Goal: Task Accomplishment & Management: Use online tool/utility

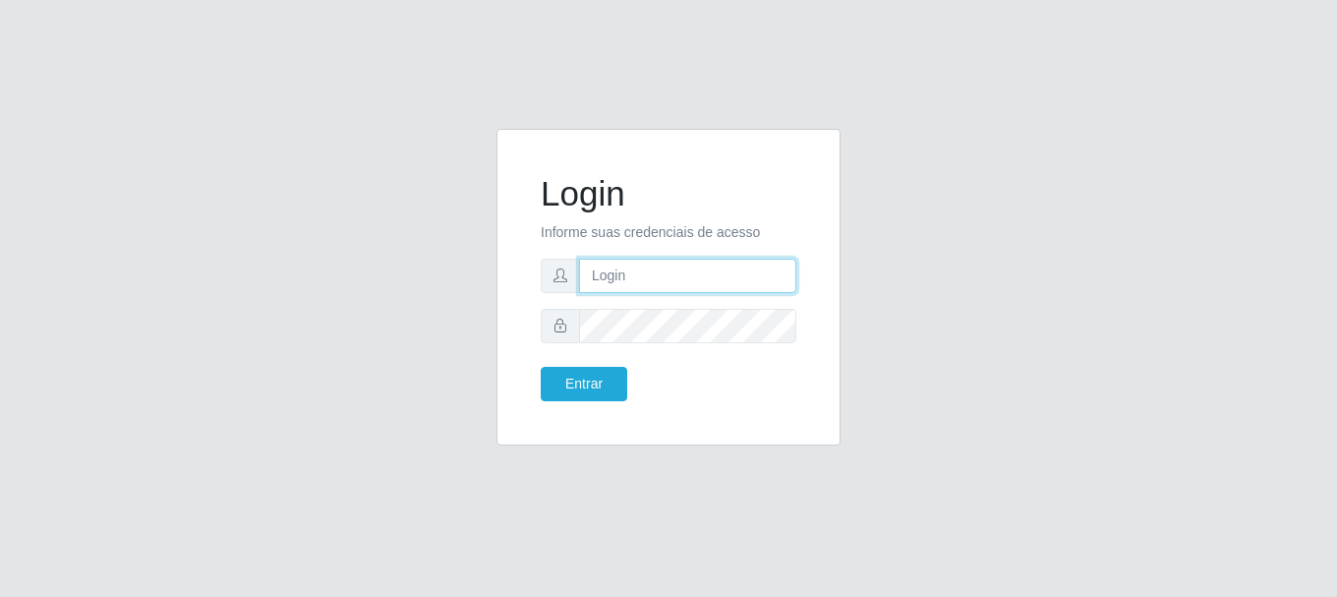
click at [745, 265] on input "text" at bounding box center [687, 276] width 217 height 34
type input "[EMAIL_ADDRESS][DOMAIN_NAME]"
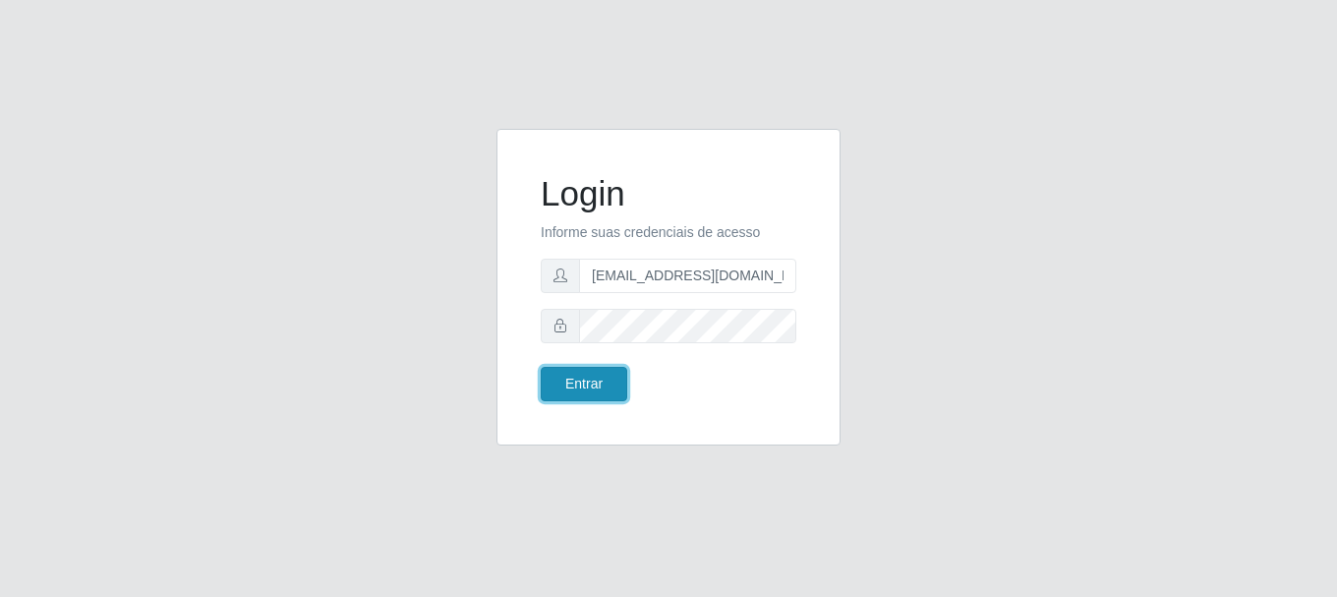
click at [594, 390] on button "Entrar" at bounding box center [584, 384] width 87 height 34
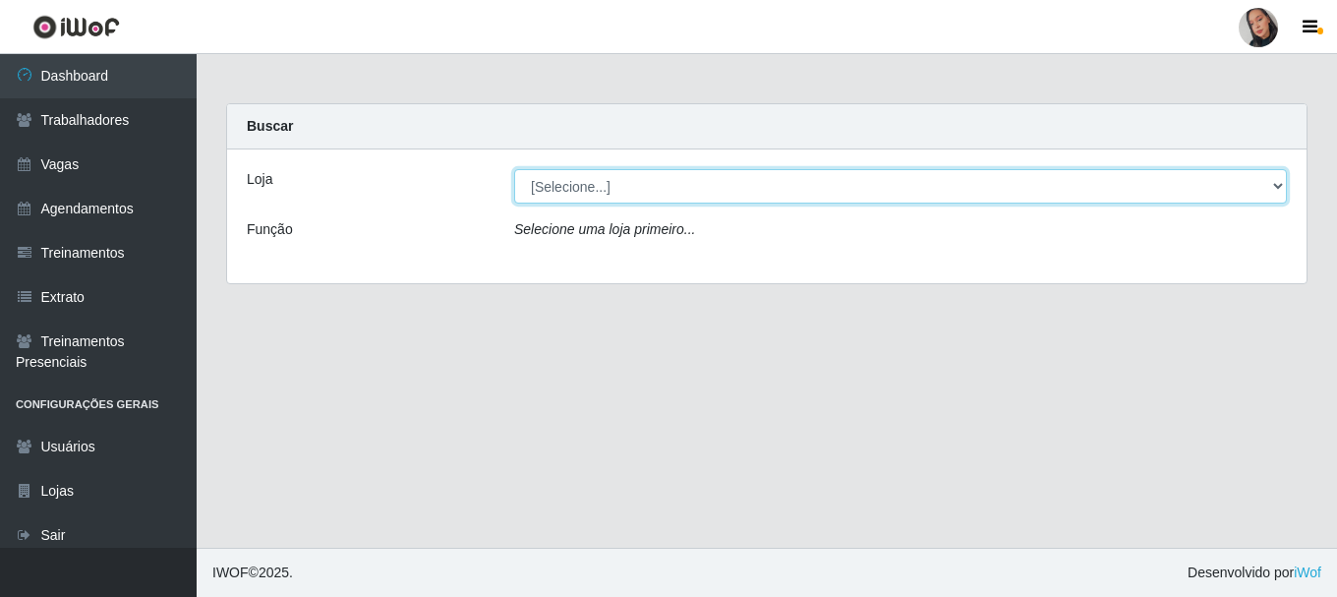
drag, startPoint x: 598, startPoint y: 181, endPoint x: 613, endPoint y: 202, distance: 26.0
click at [599, 181] on select "[Selecione...] Supermercado [GEOGRAPHIC_DATA]" at bounding box center [900, 186] width 773 height 34
select select "165"
click at [514, 169] on select "[Selecione...] Supermercado [GEOGRAPHIC_DATA]" at bounding box center [900, 186] width 773 height 34
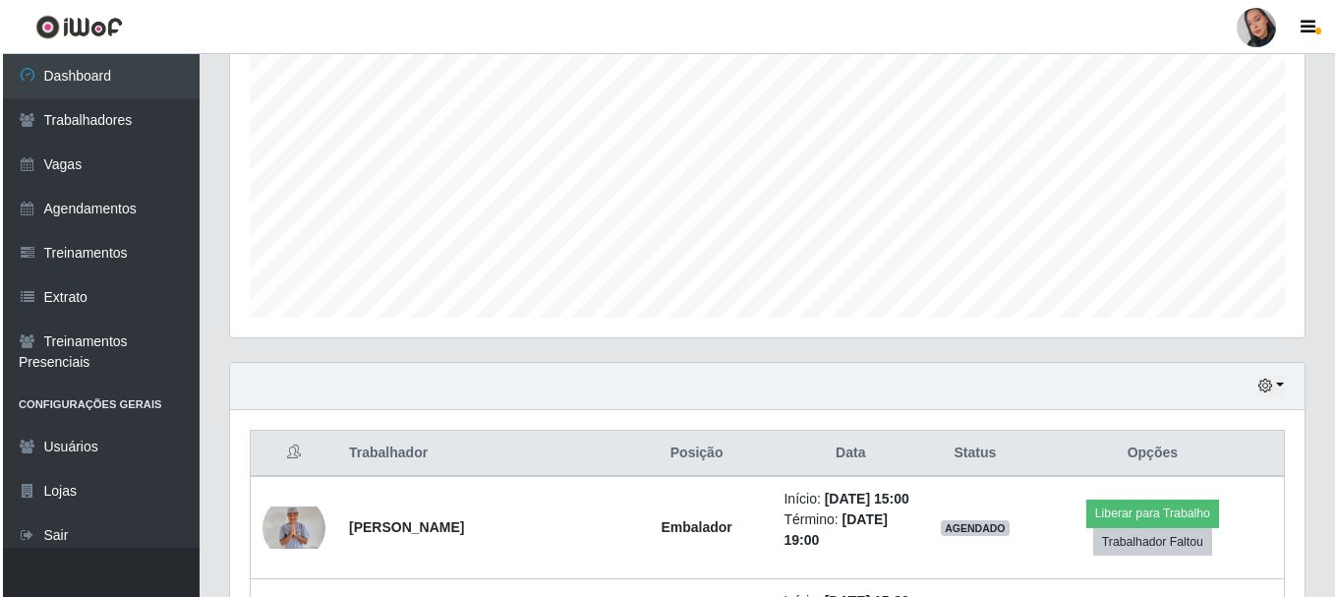
scroll to position [534, 0]
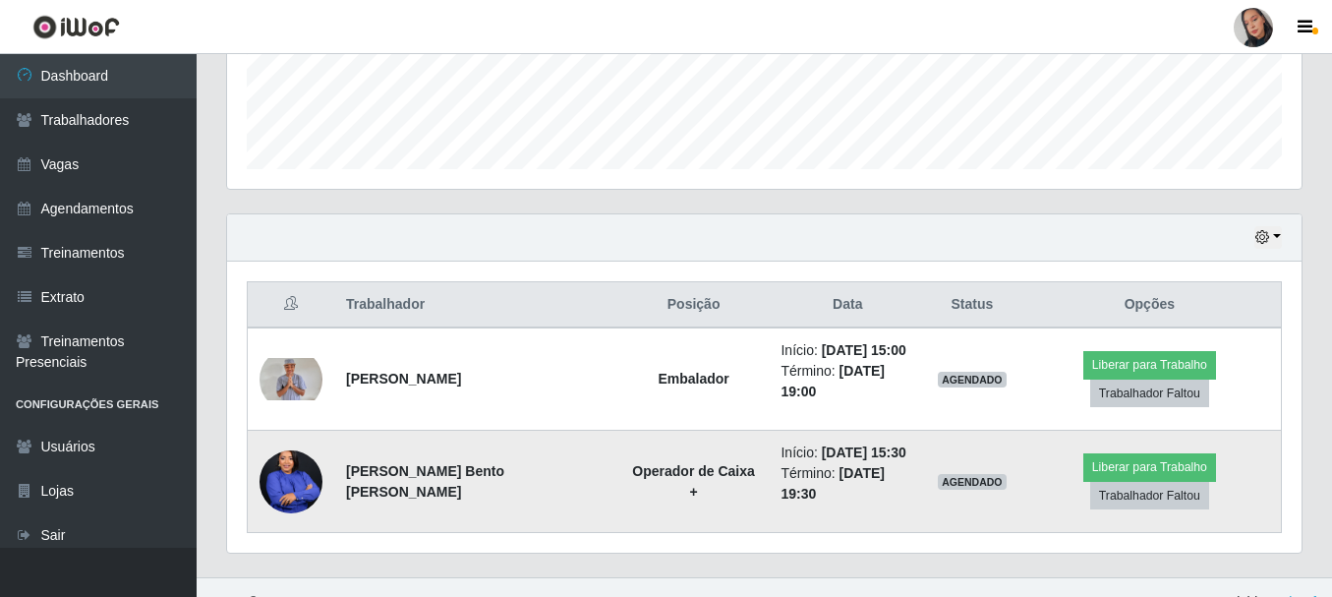
click at [280, 466] on img at bounding box center [291, 480] width 63 height 79
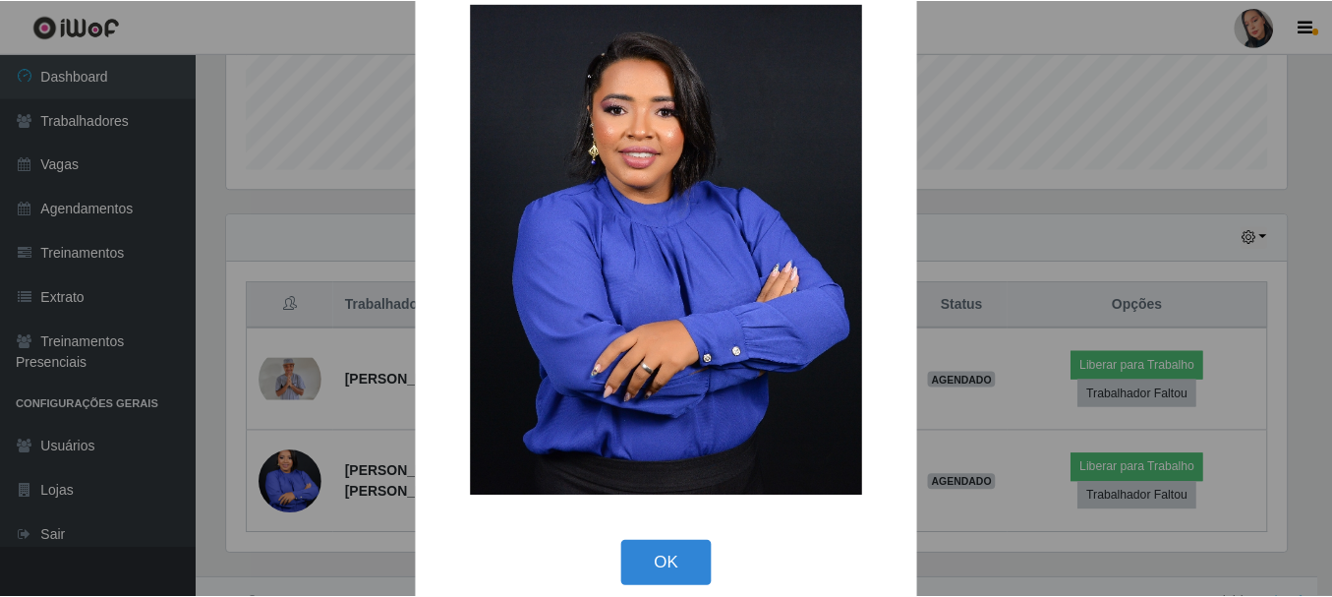
scroll to position [68, 0]
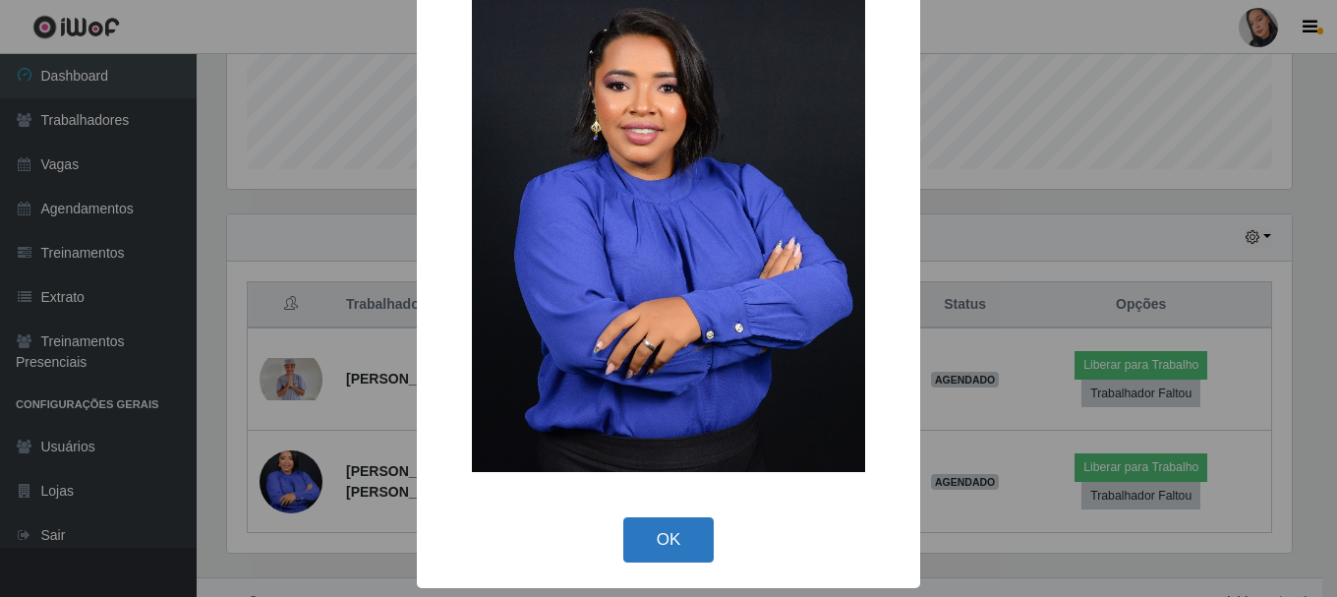
click at [656, 557] on button "OK" at bounding box center [668, 540] width 91 height 46
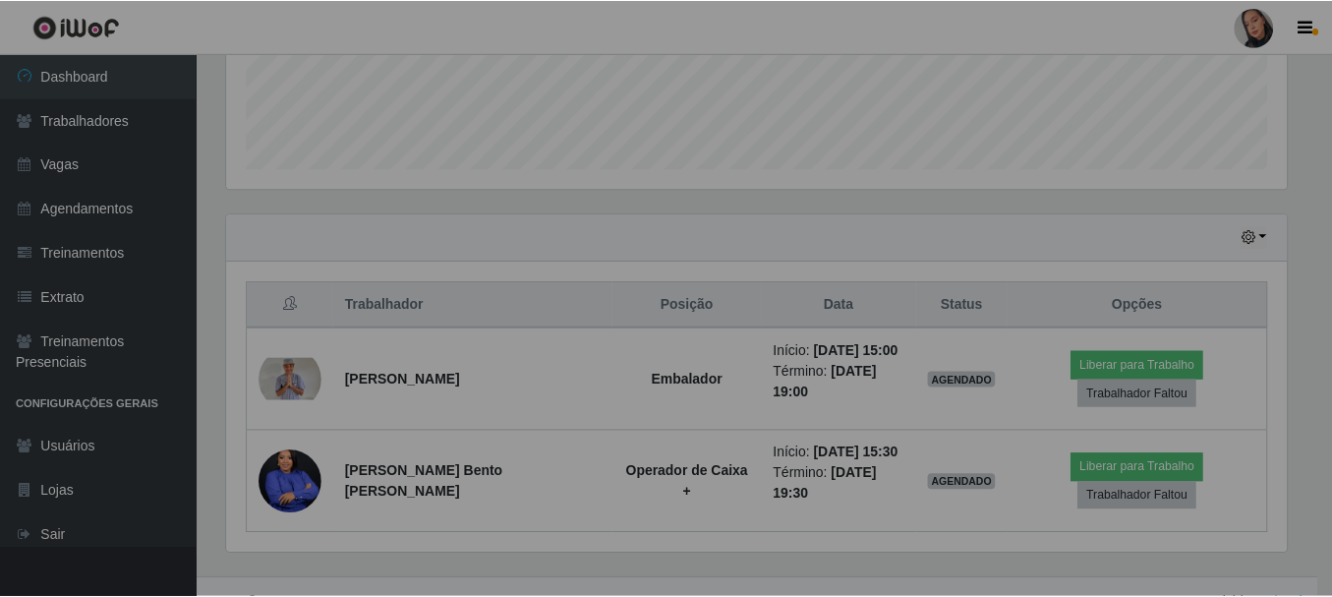
scroll to position [408, 1074]
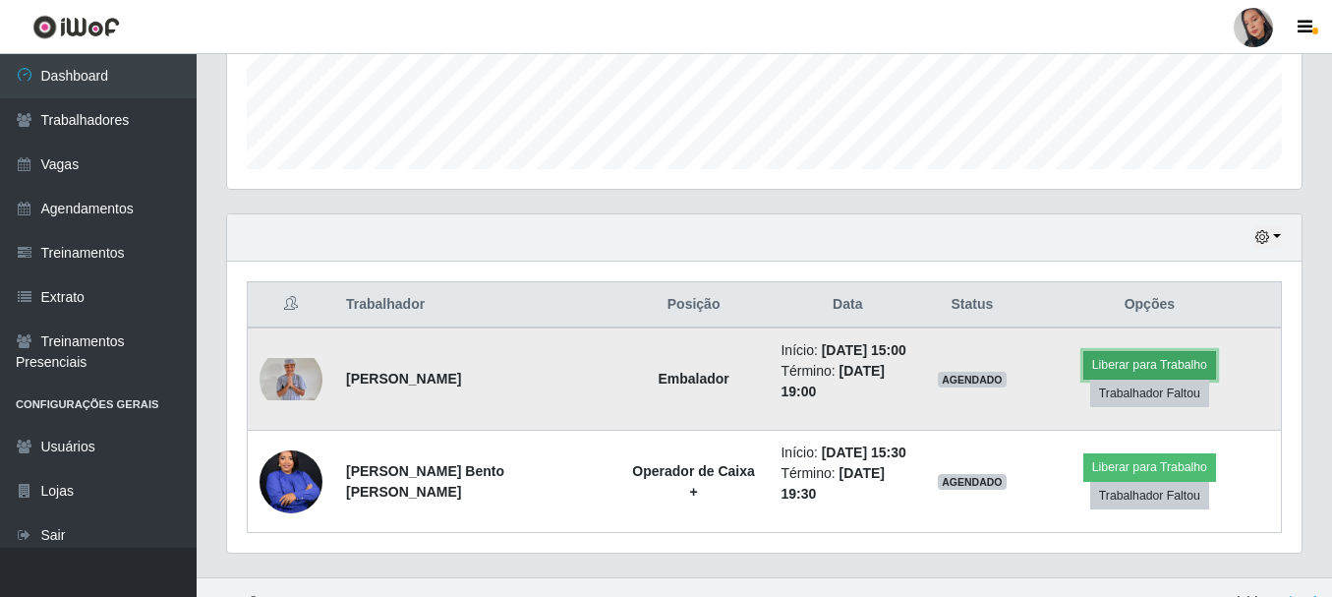
click at [1083, 377] on button "Liberar para Trabalho" at bounding box center [1149, 365] width 133 height 28
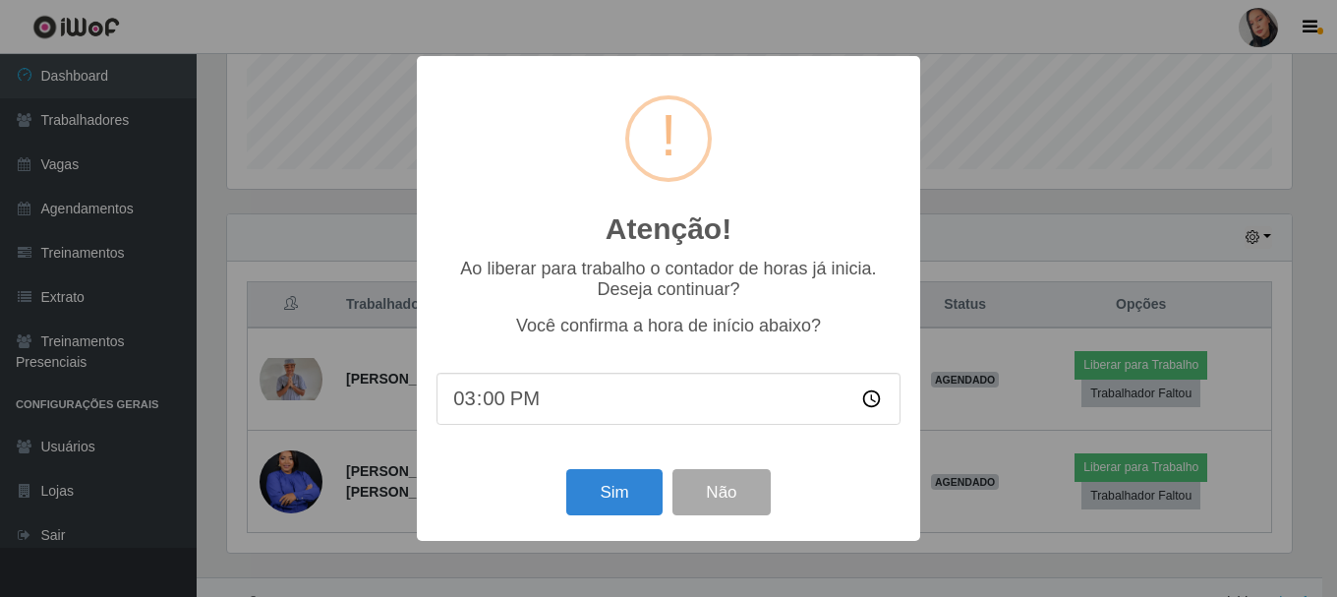
click at [564, 494] on div "Sim Não" at bounding box center [668, 492] width 464 height 56
click at [580, 496] on button "Sim" at bounding box center [613, 492] width 95 height 46
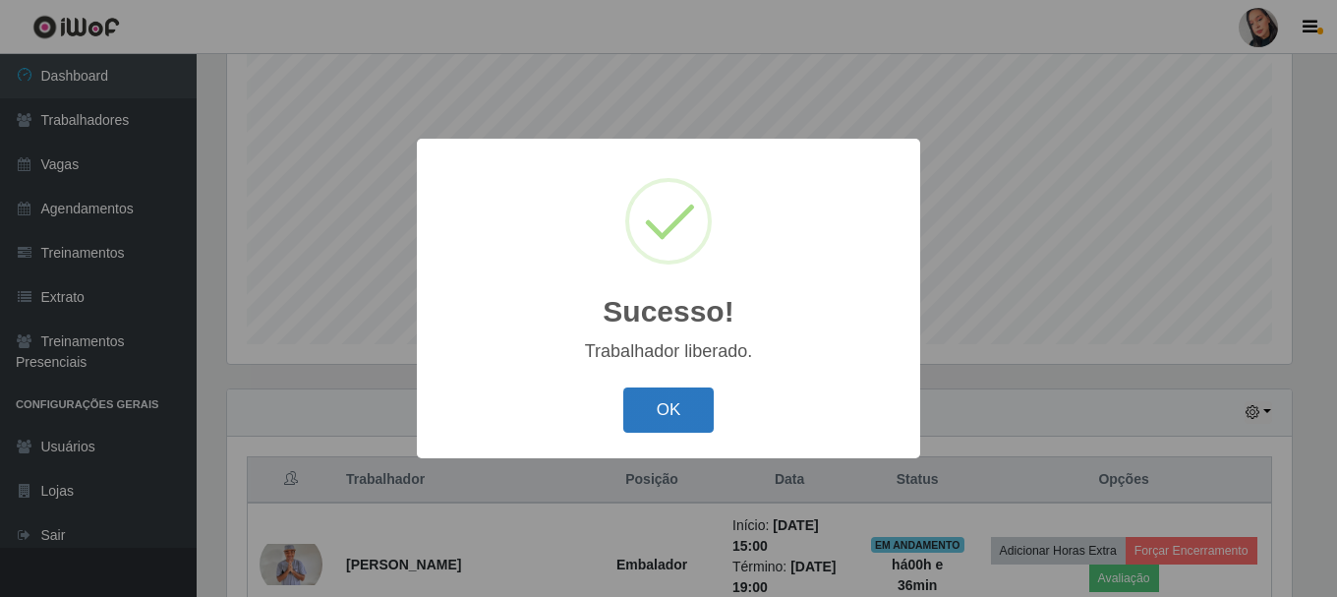
click at [653, 402] on button "OK" at bounding box center [668, 410] width 91 height 46
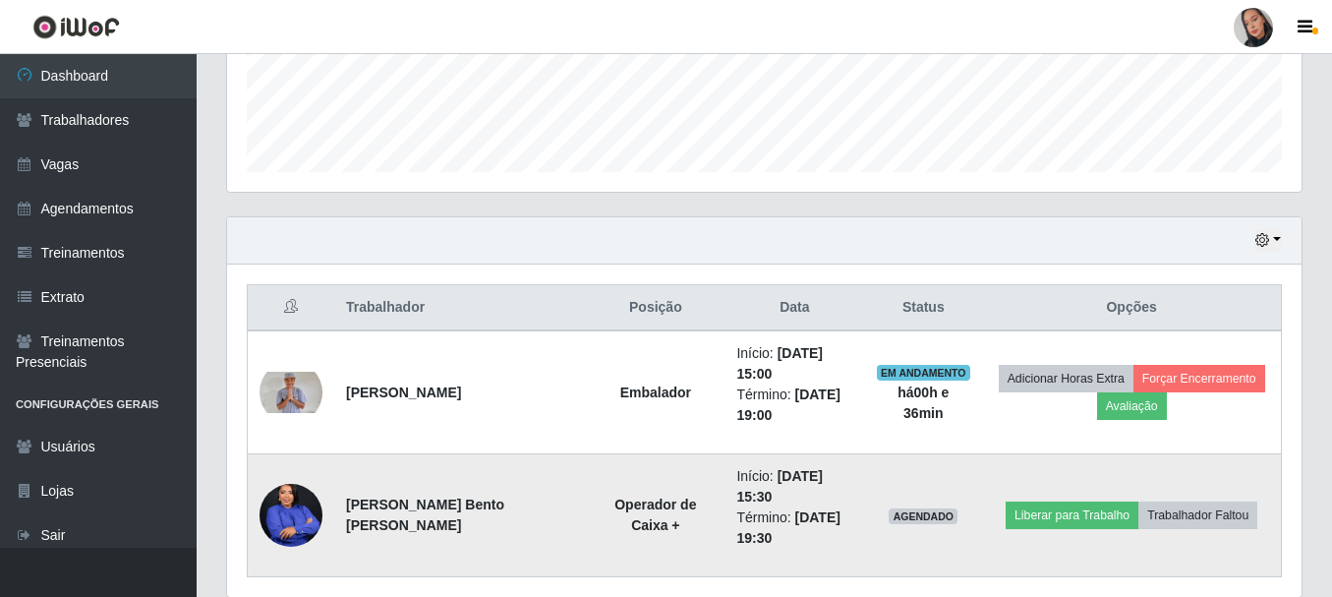
scroll to position [563, 0]
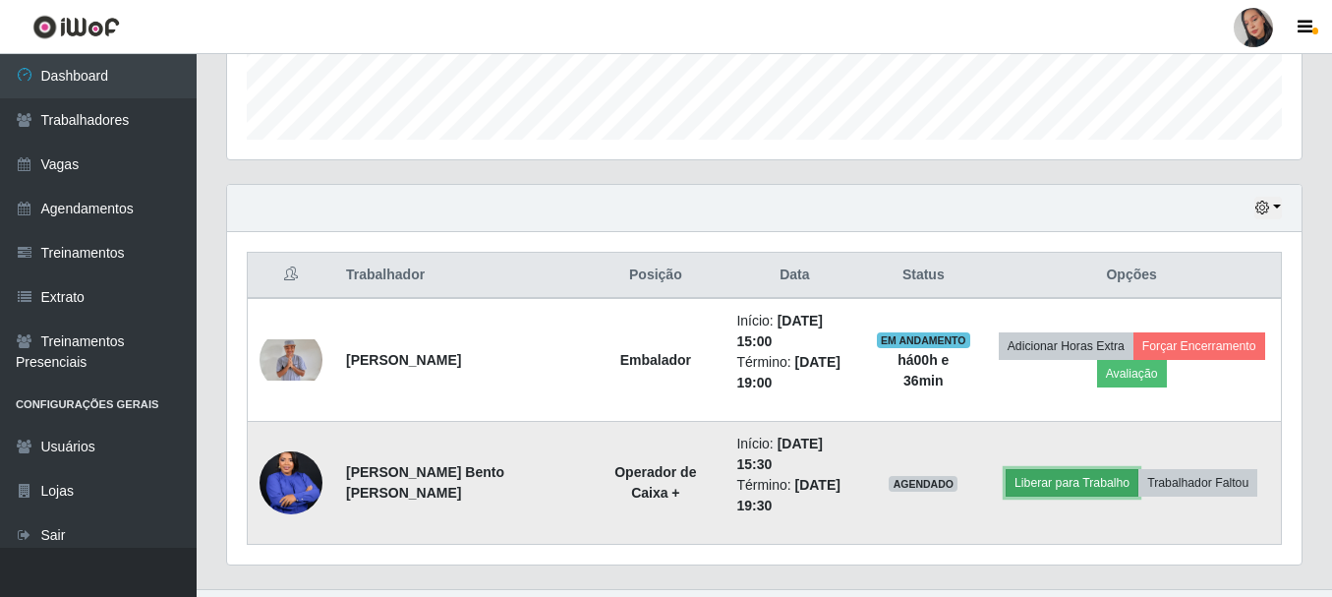
click at [1040, 469] on button "Liberar para Trabalho" at bounding box center [1072, 483] width 133 height 28
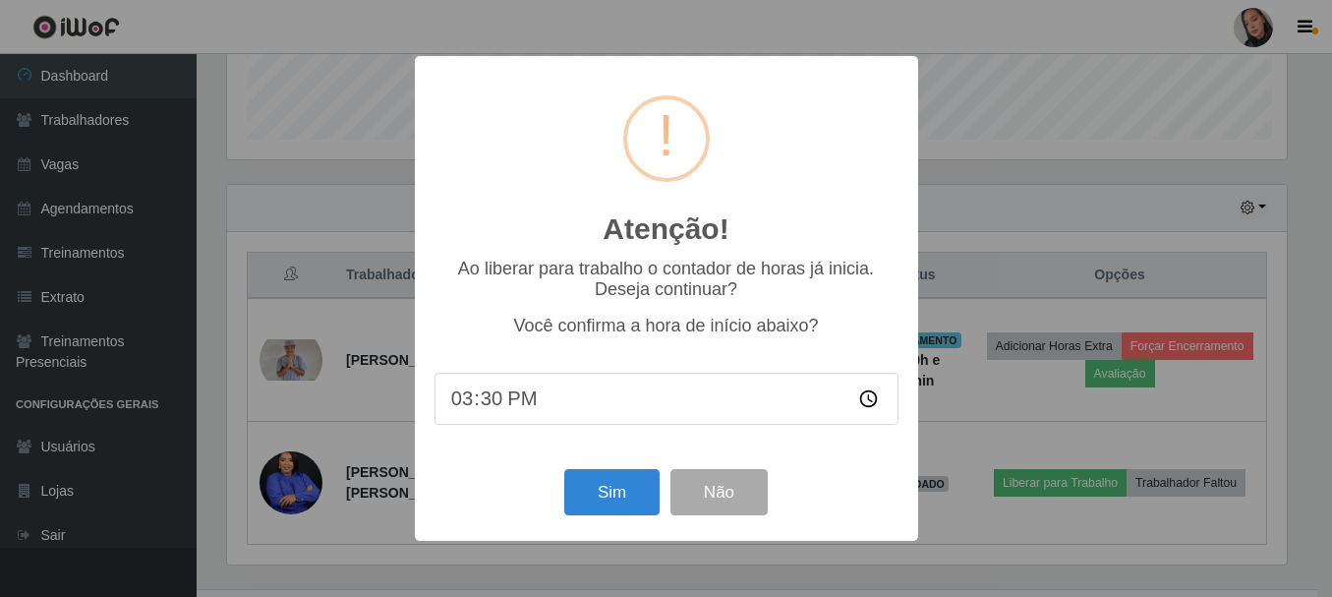
scroll to position [408, 1065]
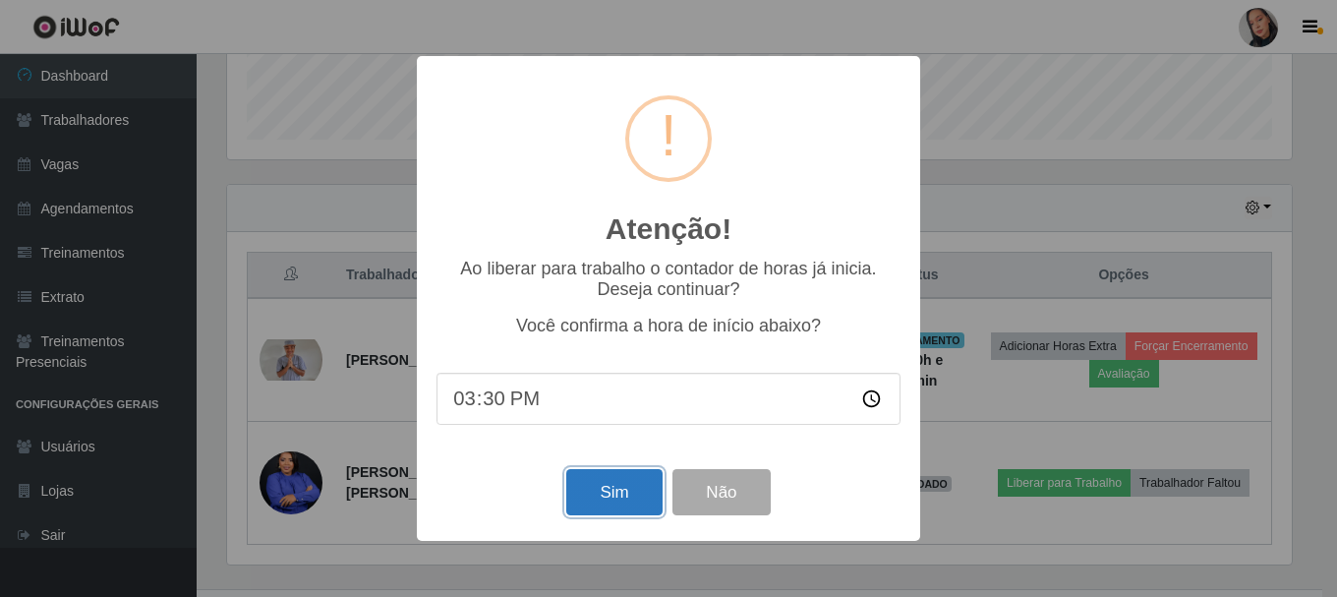
click at [606, 489] on button "Sim" at bounding box center [613, 492] width 95 height 46
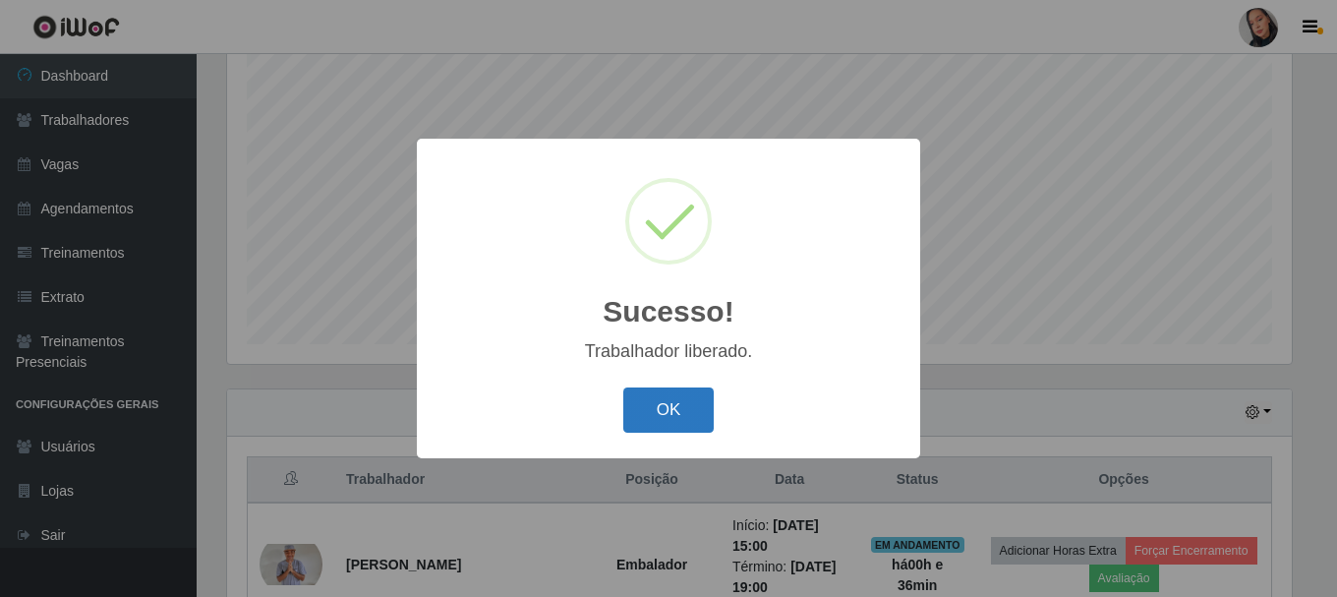
click at [648, 409] on button "OK" at bounding box center [668, 410] width 91 height 46
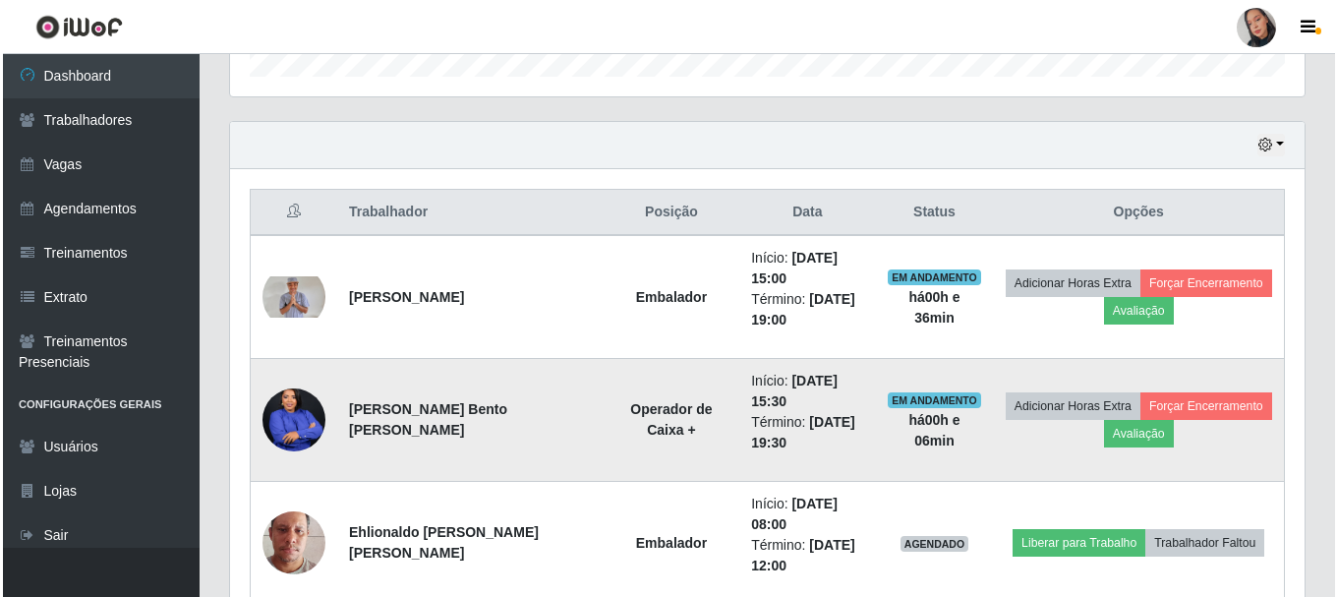
scroll to position [662, 0]
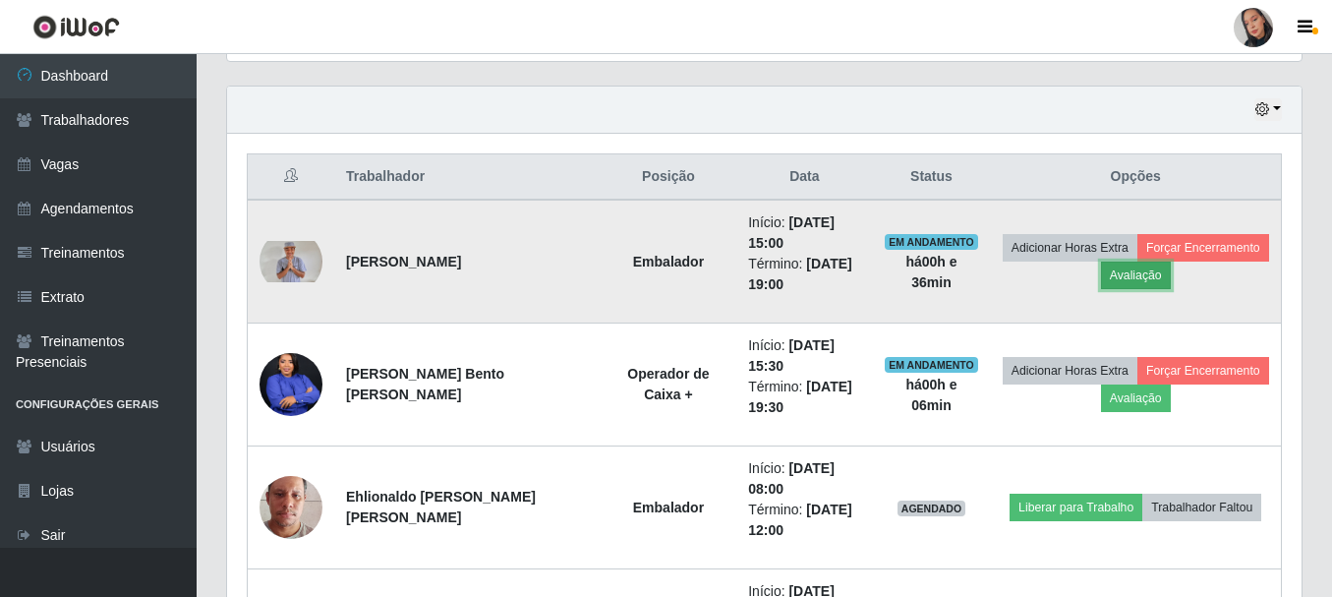
click at [1125, 274] on button "Avaliação" at bounding box center [1136, 275] width 70 height 28
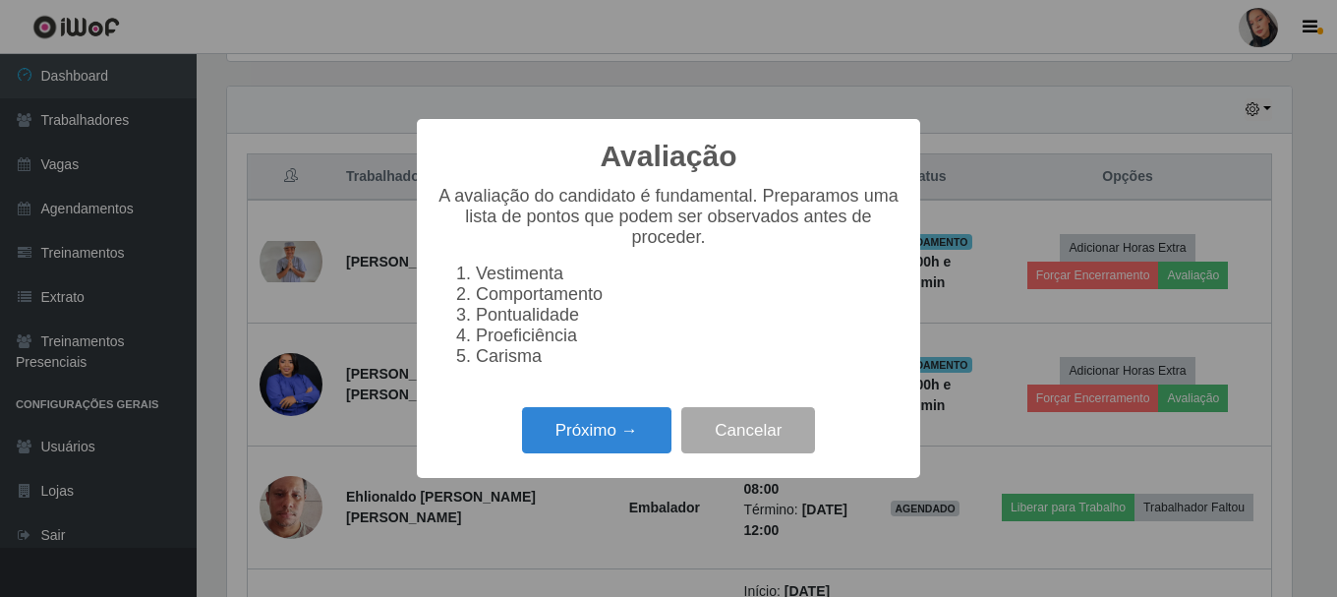
scroll to position [0, 0]
click at [578, 440] on button "Próximo →" at bounding box center [596, 430] width 149 height 46
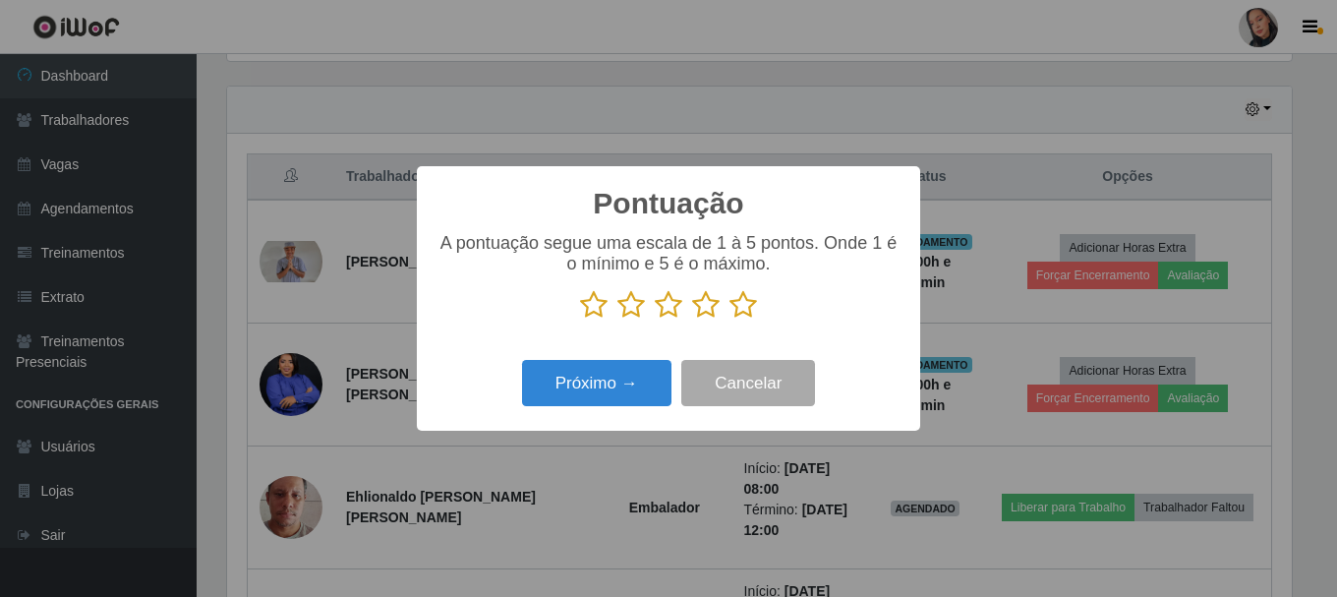
click at [753, 308] on icon at bounding box center [743, 304] width 28 height 29
click at [729, 319] on input "radio" at bounding box center [729, 319] width 0 height 0
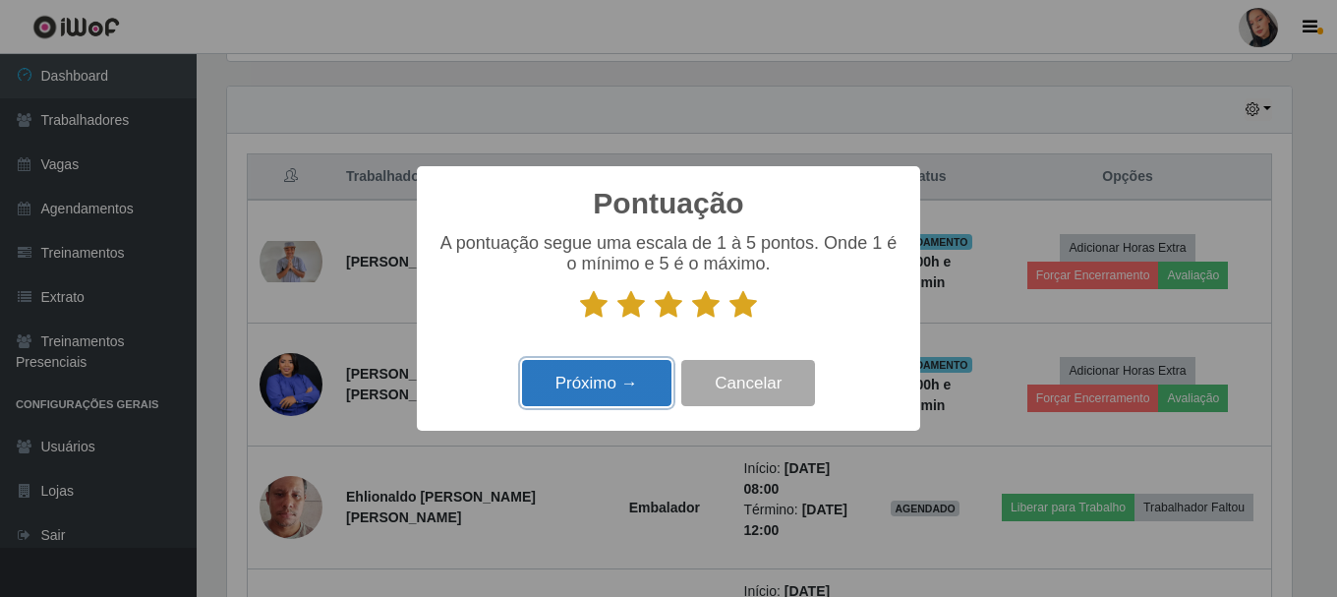
click at [559, 406] on button "Próximo →" at bounding box center [596, 383] width 149 height 46
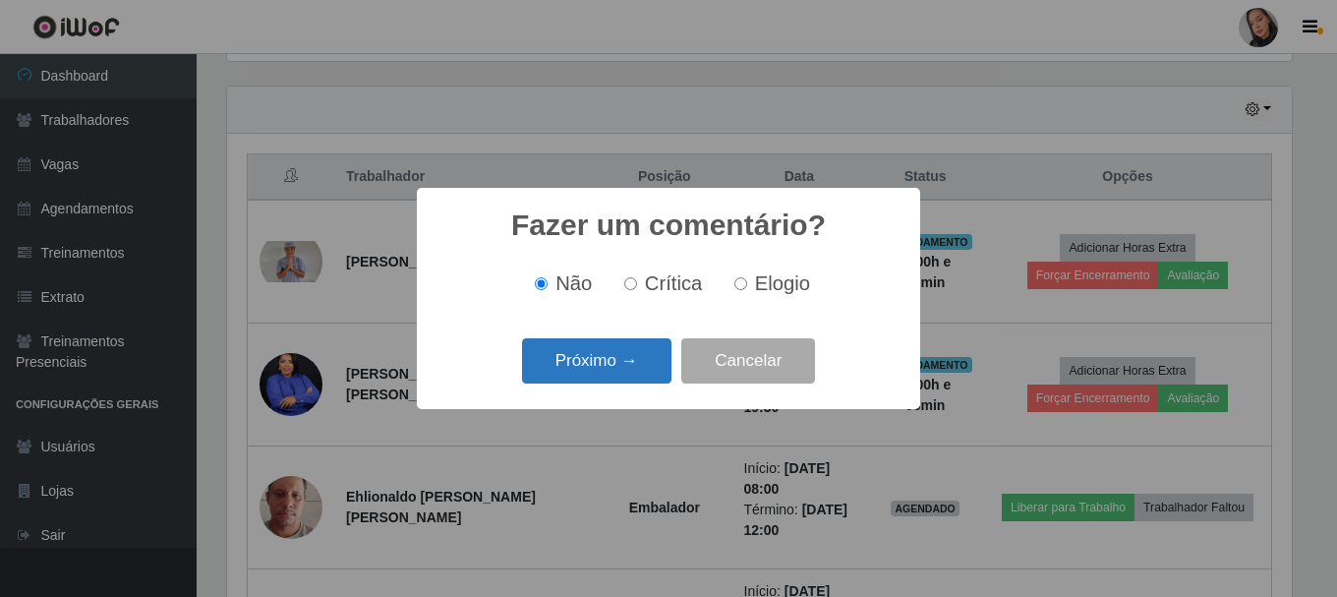
click at [612, 361] on button "Próximo →" at bounding box center [596, 361] width 149 height 46
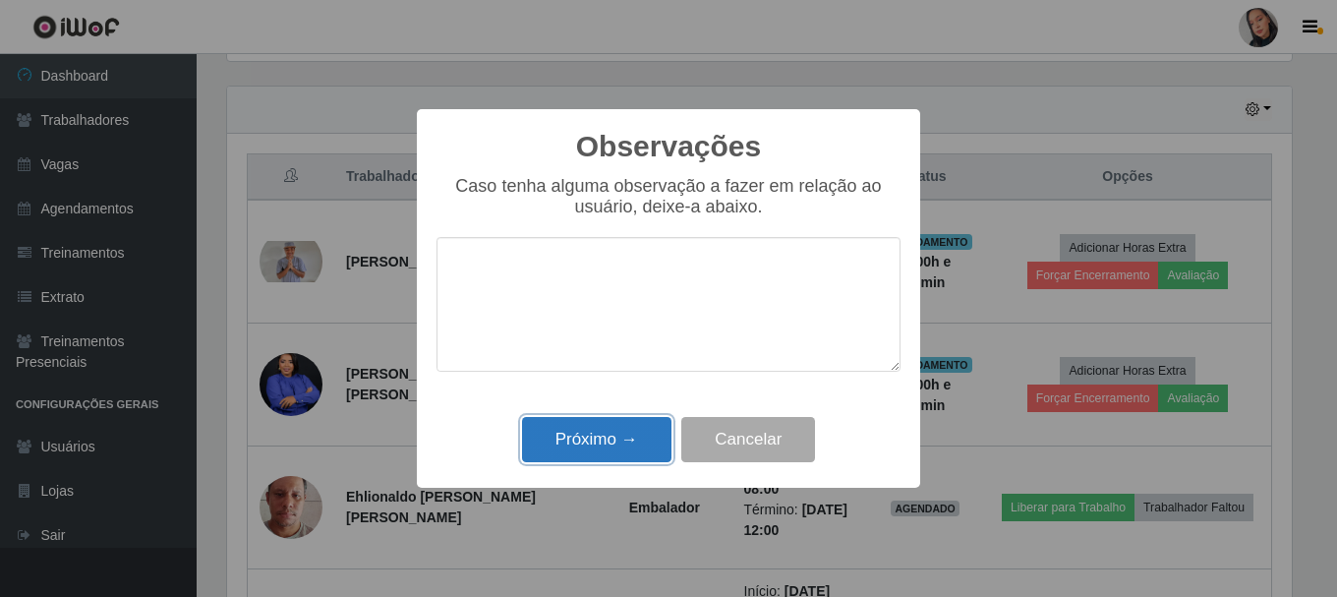
click at [618, 436] on button "Próximo →" at bounding box center [596, 440] width 149 height 46
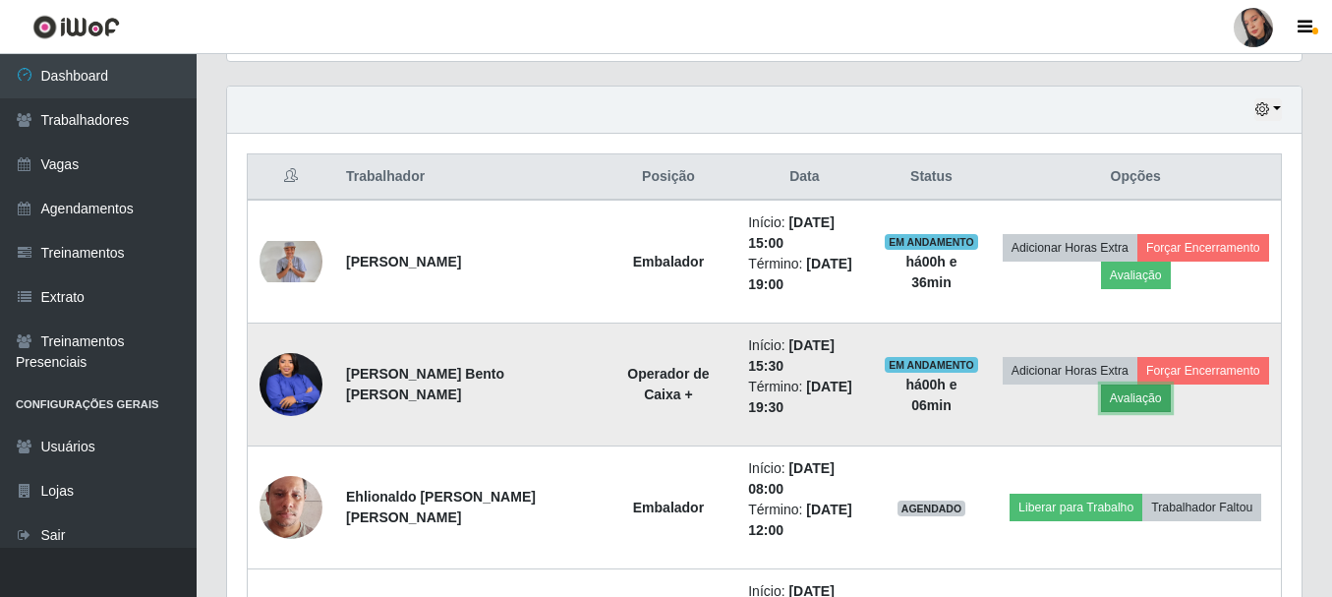
click at [1119, 406] on button "Avaliação" at bounding box center [1136, 398] width 70 height 28
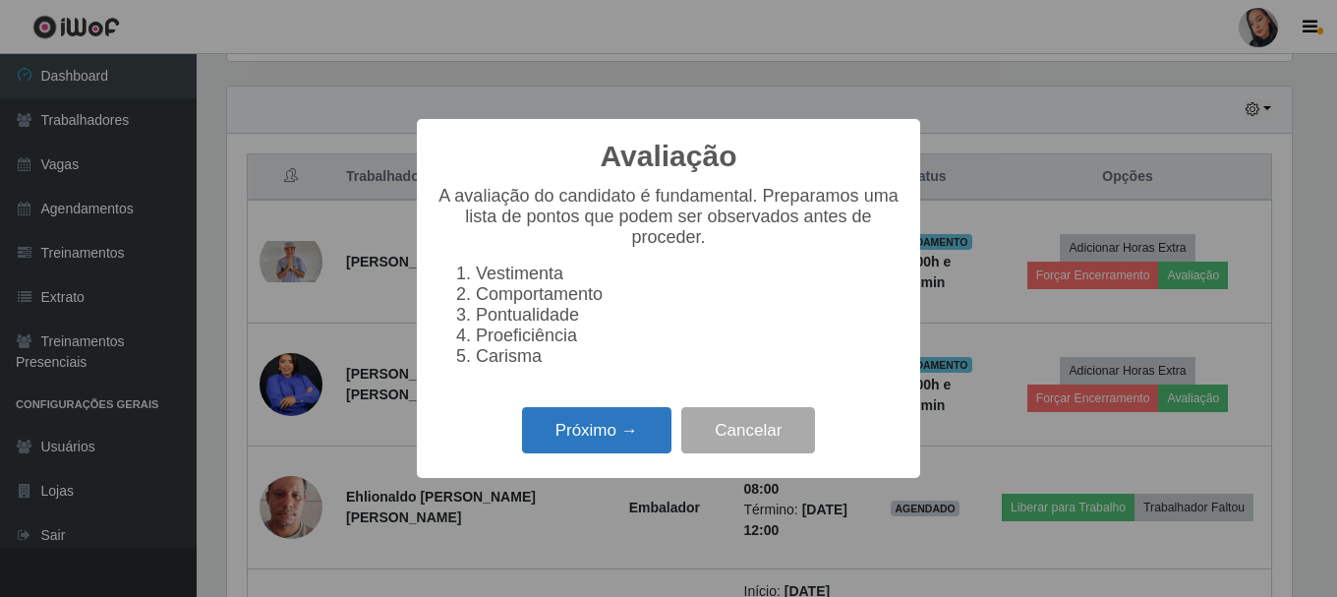
click at [652, 441] on button "Próximo →" at bounding box center [596, 430] width 149 height 46
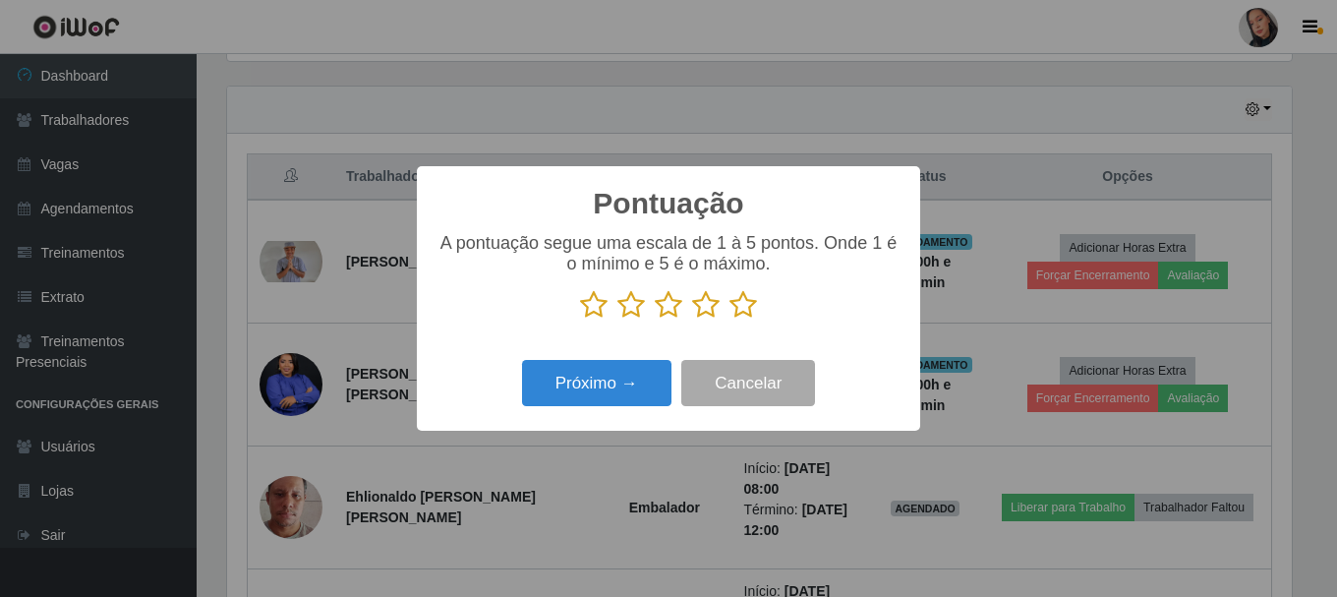
click at [738, 313] on icon at bounding box center [743, 304] width 28 height 29
click at [729, 319] on input "radio" at bounding box center [729, 319] width 0 height 0
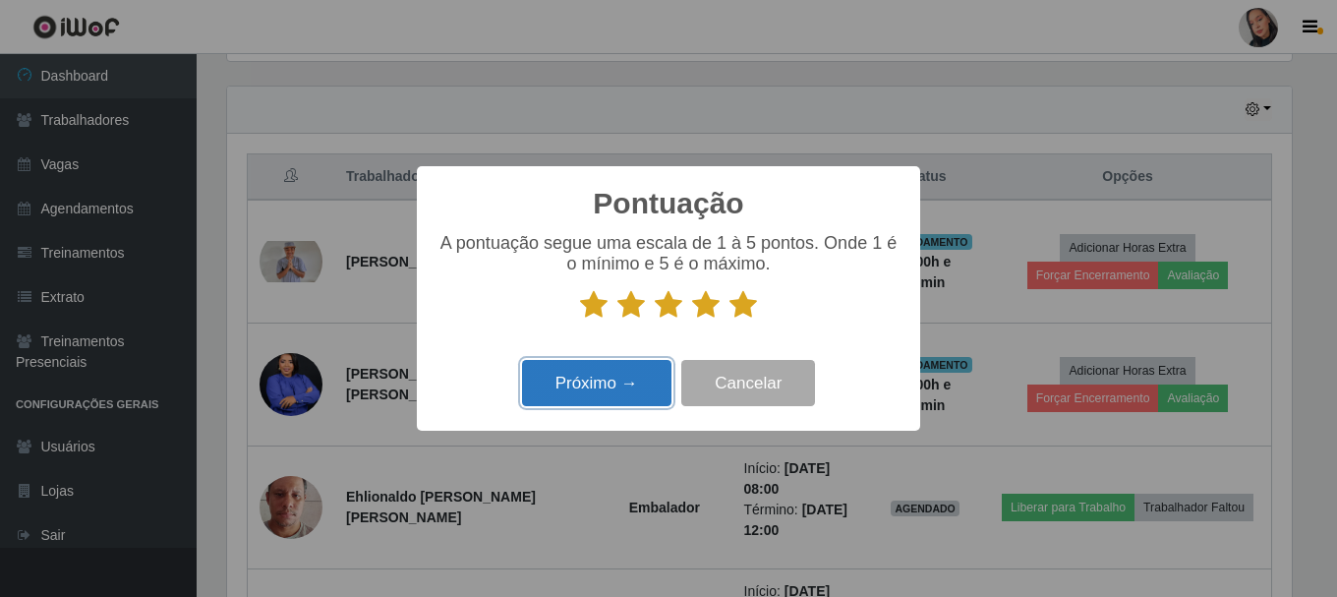
click at [639, 377] on button "Próximo →" at bounding box center [596, 383] width 149 height 46
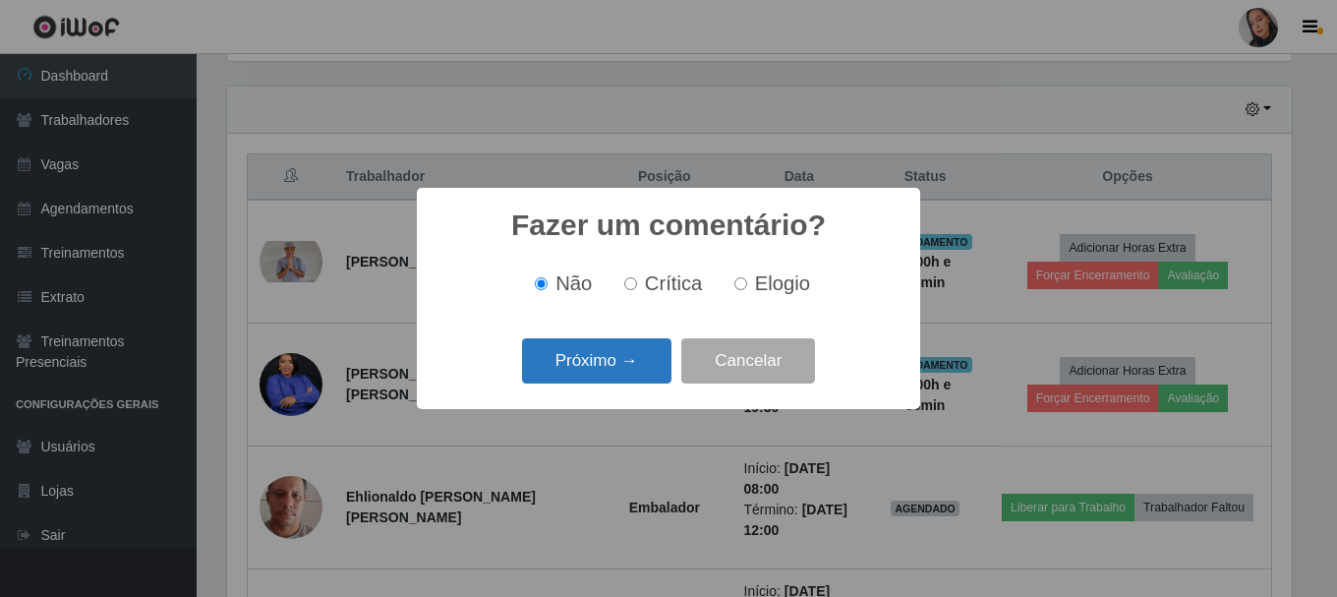
click at [619, 375] on button "Próximo →" at bounding box center [596, 361] width 149 height 46
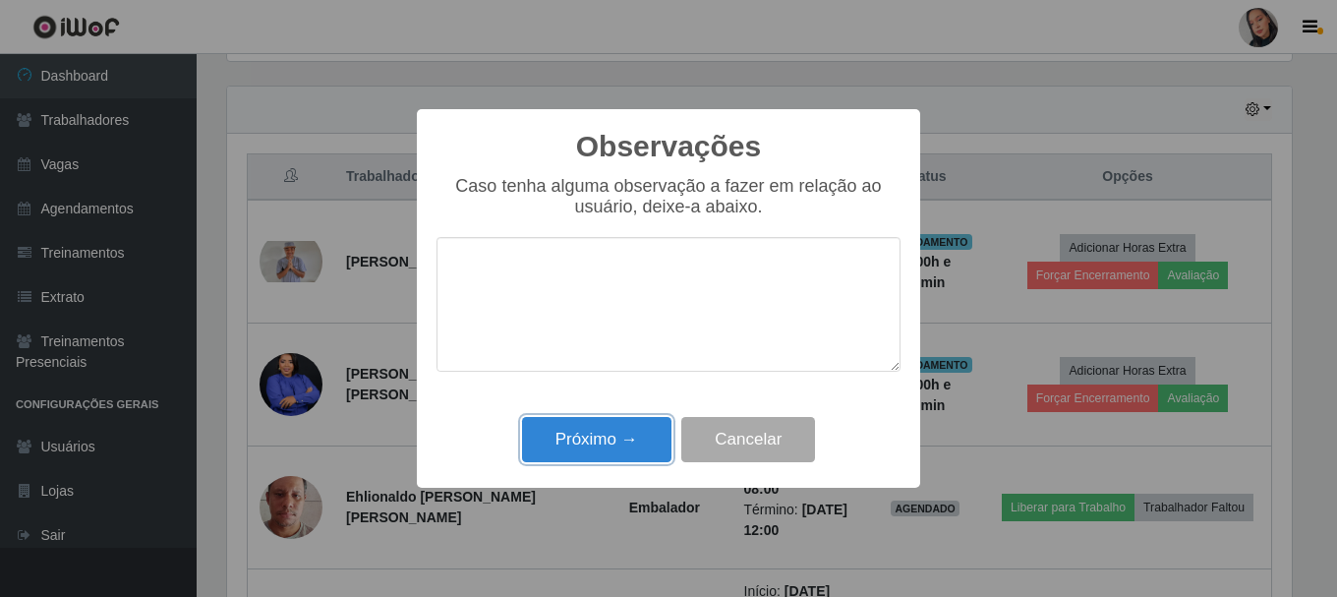
click at [586, 463] on button "Próximo →" at bounding box center [596, 440] width 149 height 46
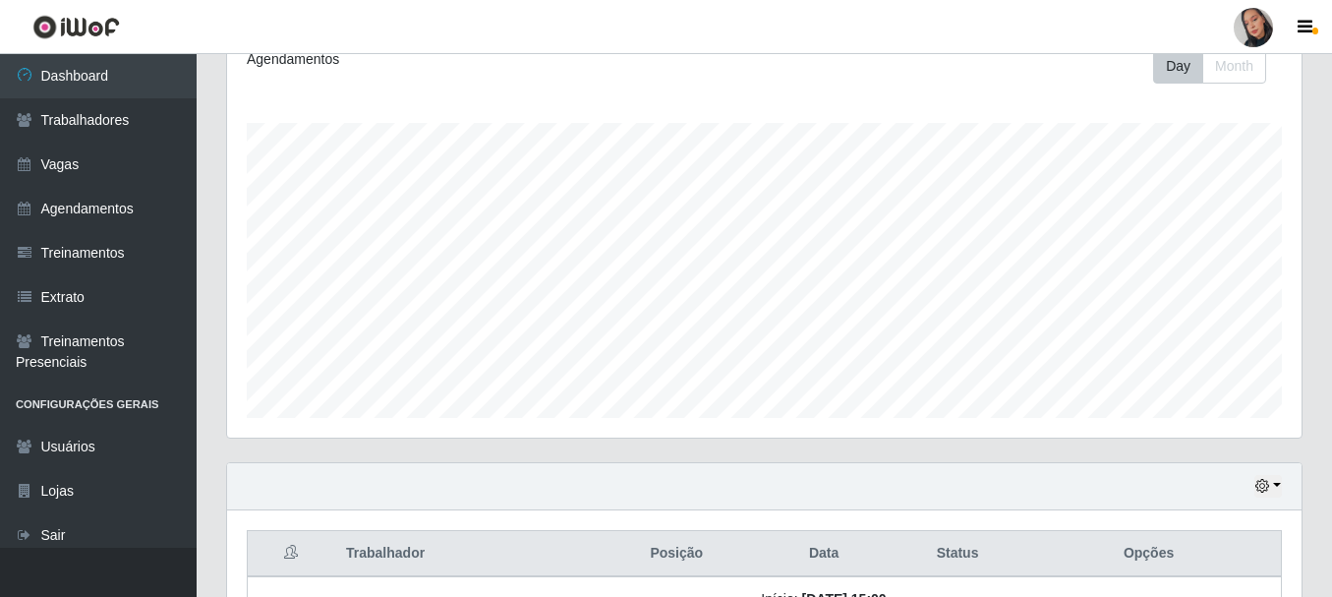
drag, startPoint x: 1257, startPoint y: 29, endPoint x: 1257, endPoint y: 40, distance: 11.8
click at [1257, 29] on div at bounding box center [1253, 27] width 39 height 39
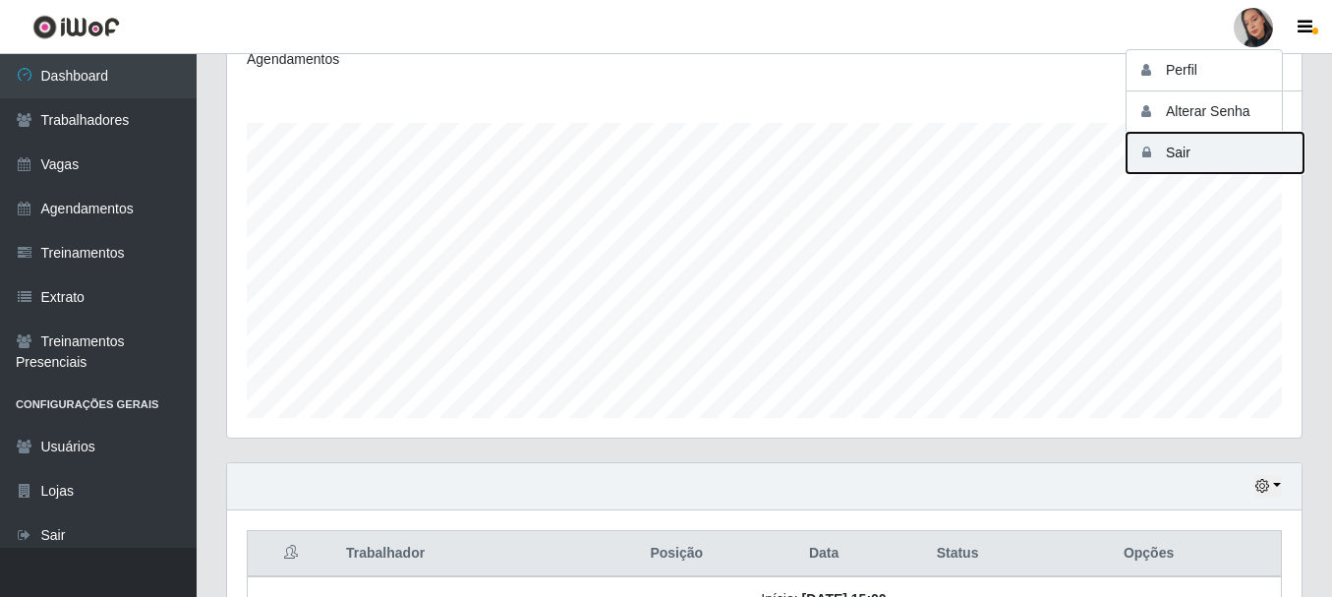
click at [1238, 150] on button "Sair" at bounding box center [1214, 153] width 177 height 40
